Goal: Task Accomplishment & Management: Use online tool/utility

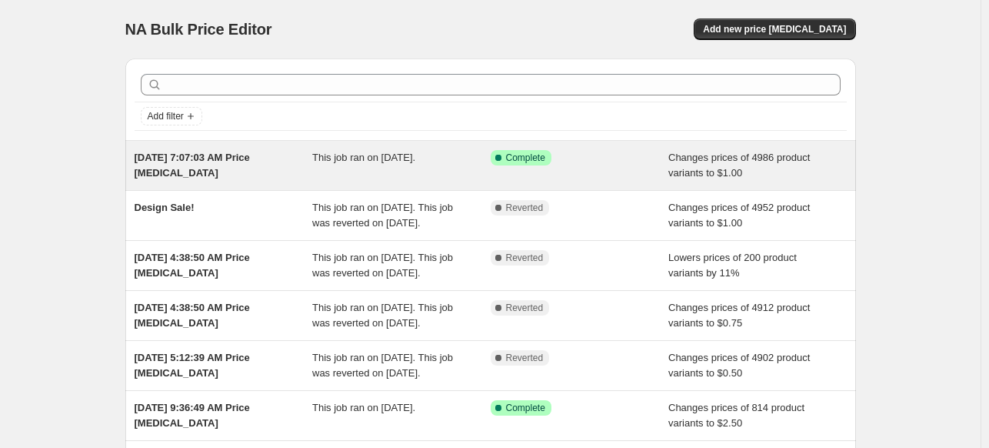
click at [211, 168] on div "Aug 21, 2025, 7:07:03 AM Price change job" at bounding box center [224, 165] width 178 height 31
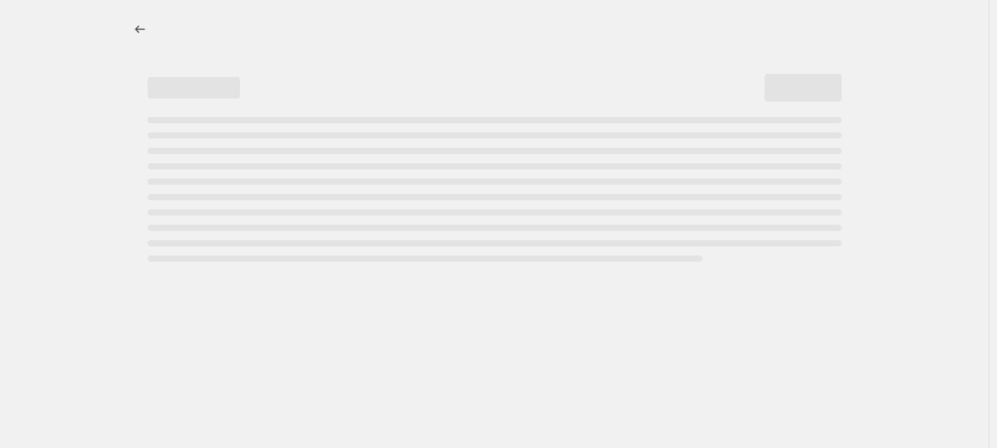
select select "no_change"
select select "collection"
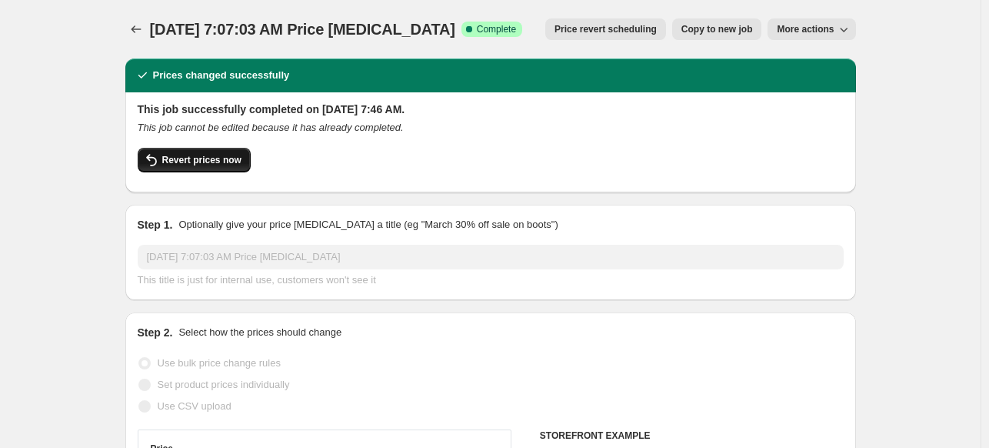
click at [185, 158] on span "Revert prices now" at bounding box center [201, 160] width 79 height 12
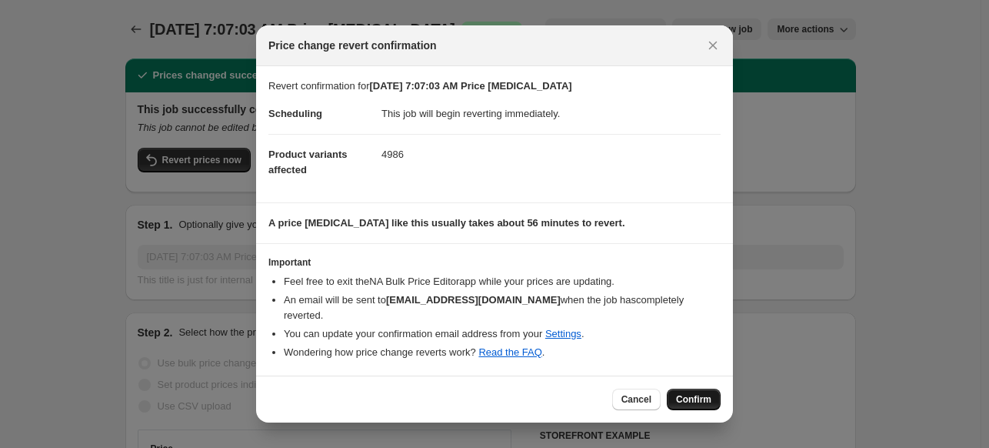
click at [695, 395] on span "Confirm" at bounding box center [693, 399] width 35 height 12
